Goal: Transaction & Acquisition: Subscribe to service/newsletter

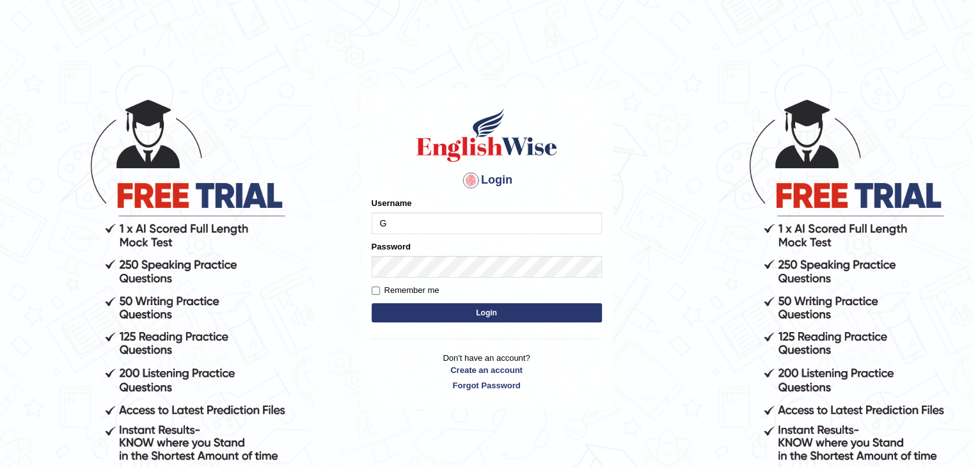
type input "Gayathiri"
click at [463, 311] on button "Login" at bounding box center [487, 312] width 230 height 19
